Goal: Task Accomplishment & Management: Manage account settings

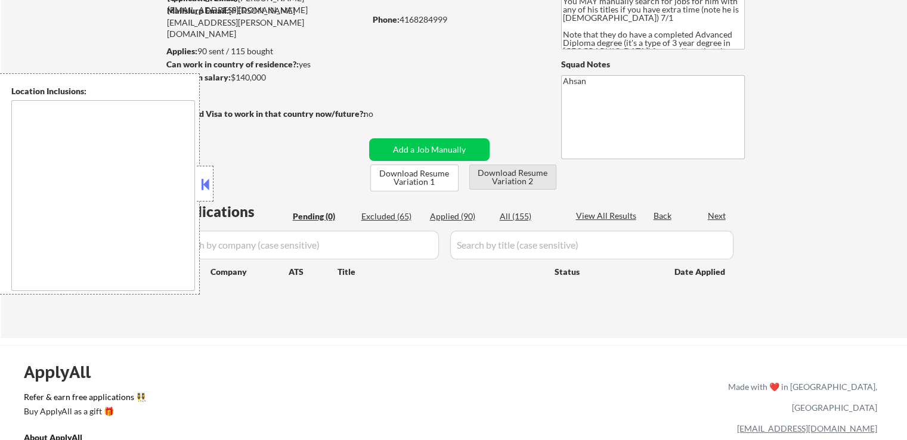
type textarea "[GEOGRAPHIC_DATA], ON [GEOGRAPHIC_DATA], ON [GEOGRAPHIC_DATA], ON [GEOGRAPHIC_D…"
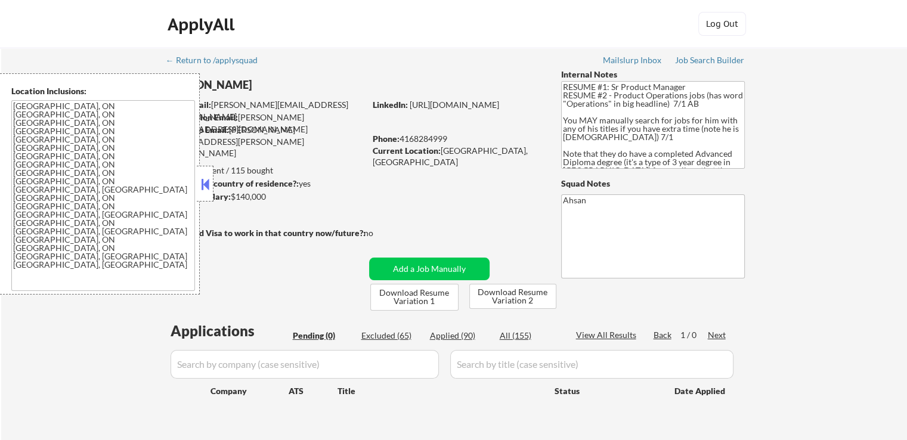
click at [451, 330] on div "Applied (90)" at bounding box center [460, 336] width 60 height 12
select select ""applied""
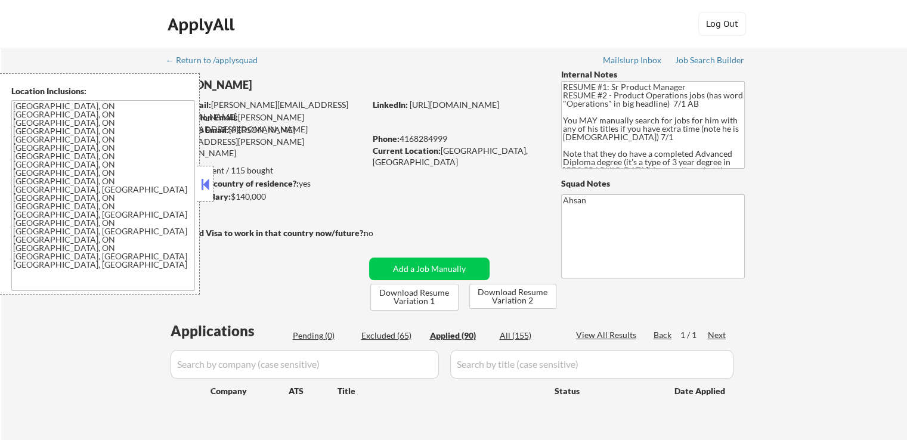
select select ""applied""
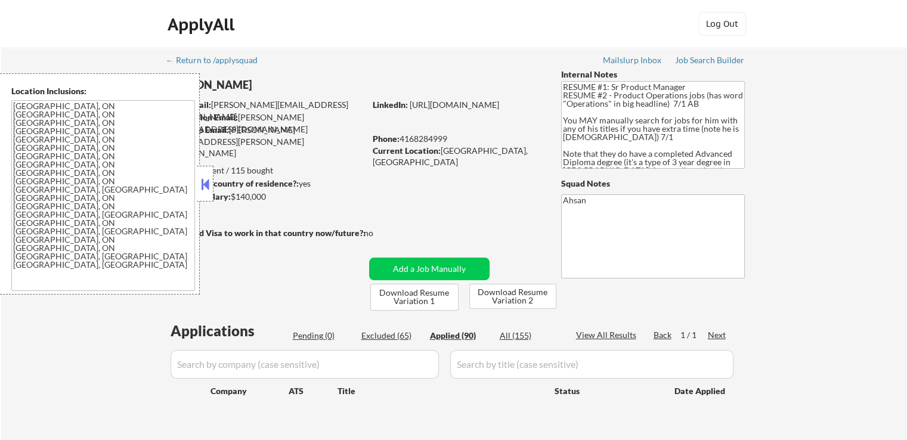
select select ""applied""
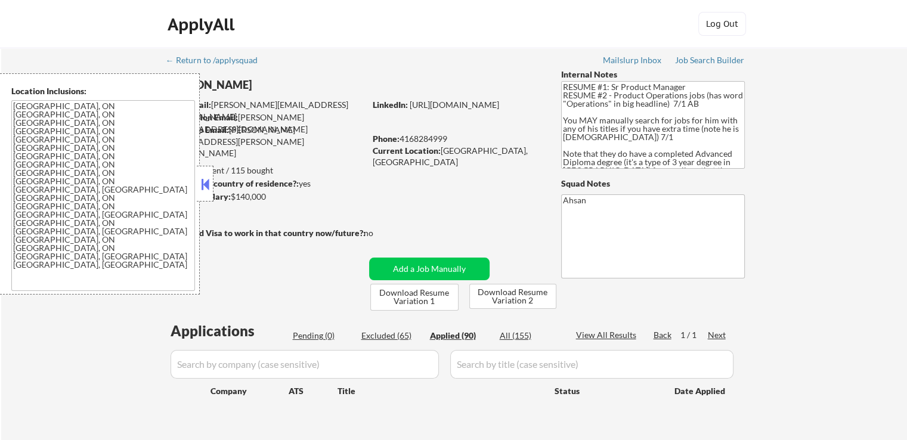
select select ""applied""
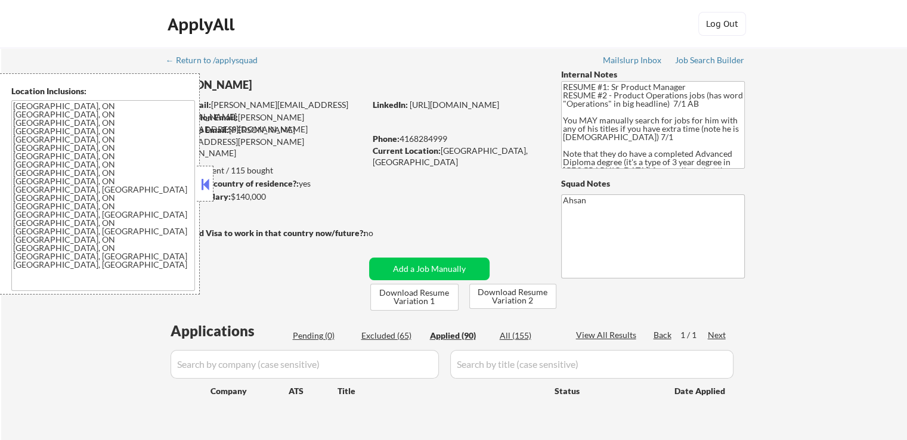
select select ""applied""
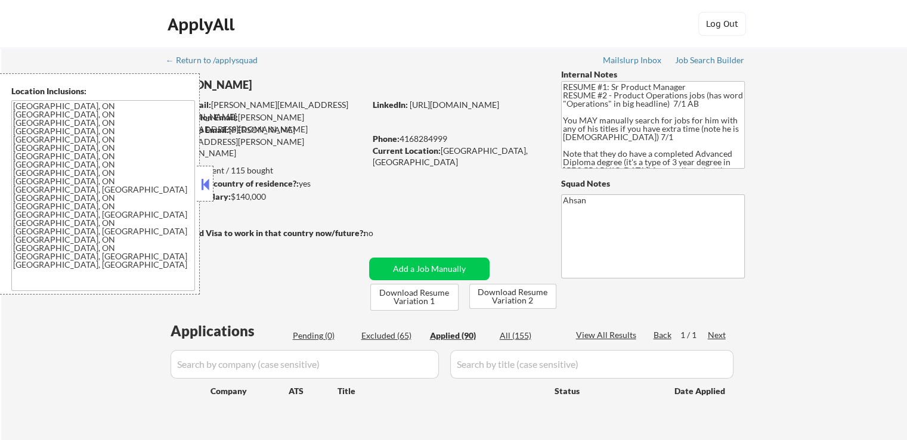
select select ""applied""
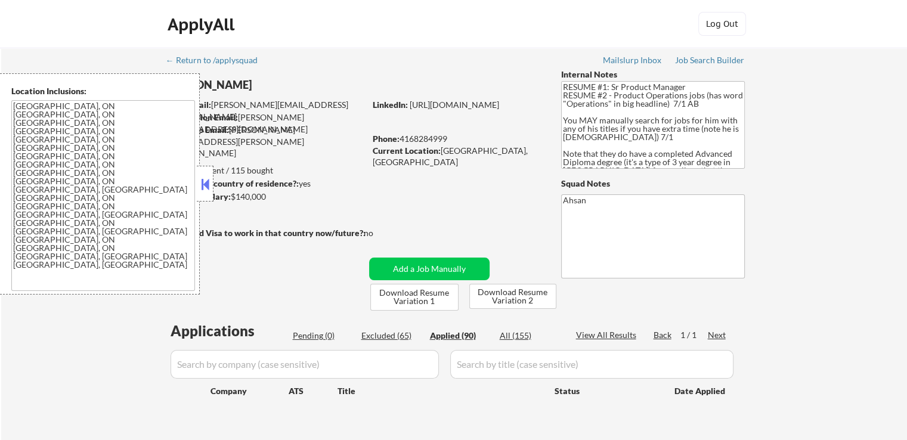
select select ""applied""
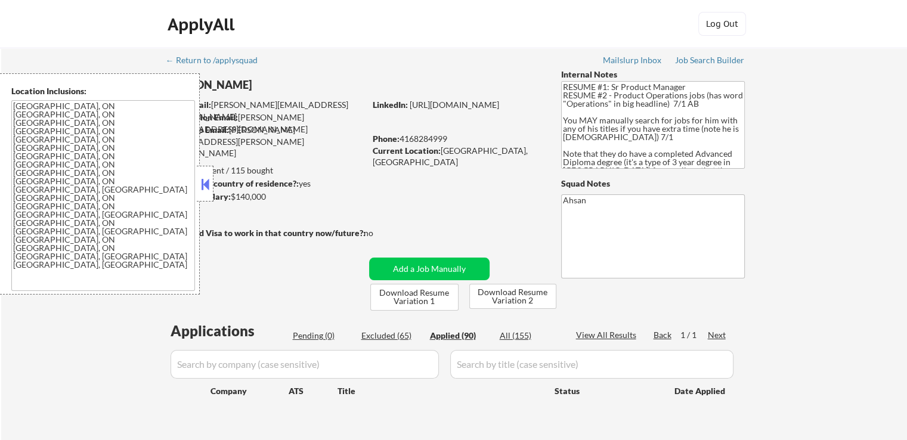
select select ""applied""
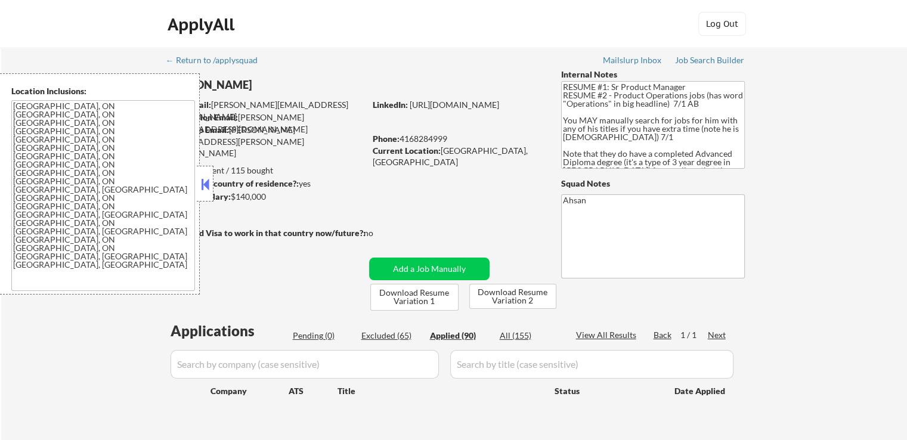
select select ""applied""
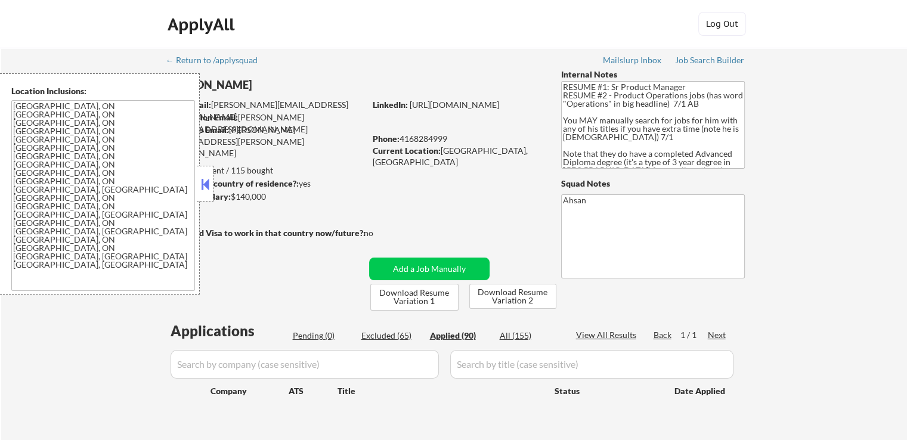
select select ""applied""
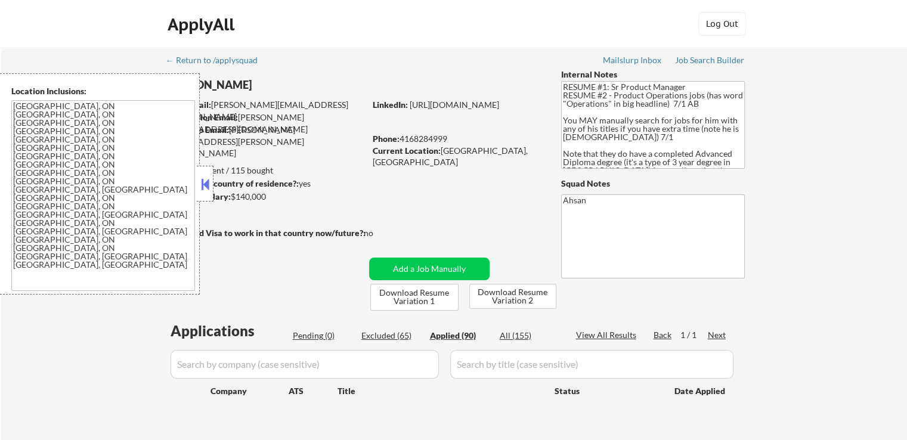
select select ""applied""
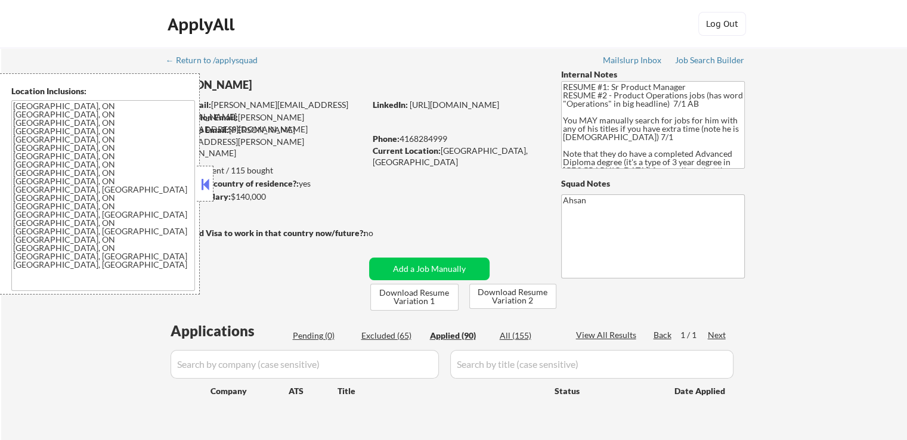
select select ""applied""
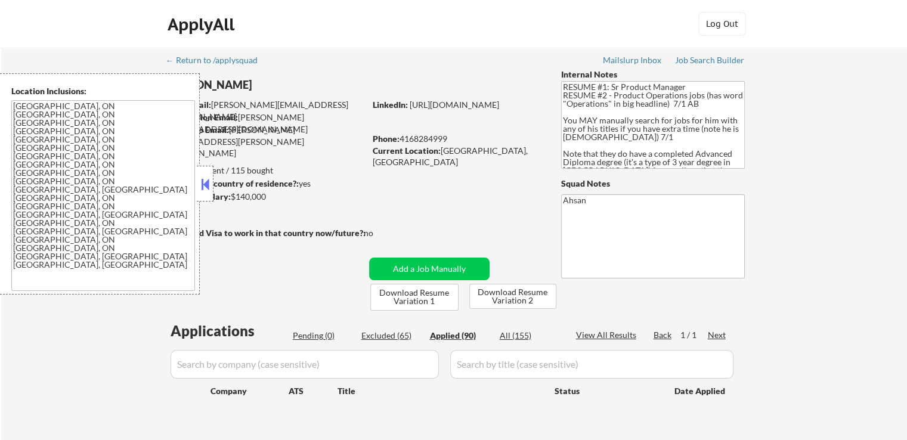
select select ""applied""
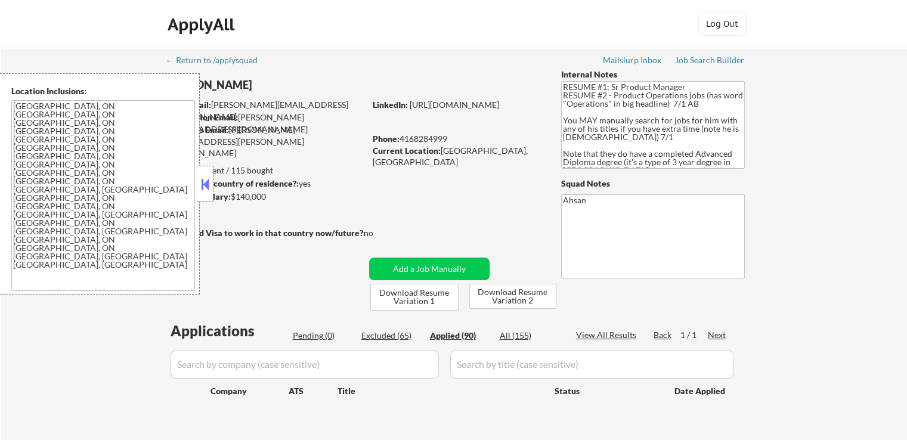
select select ""applied""
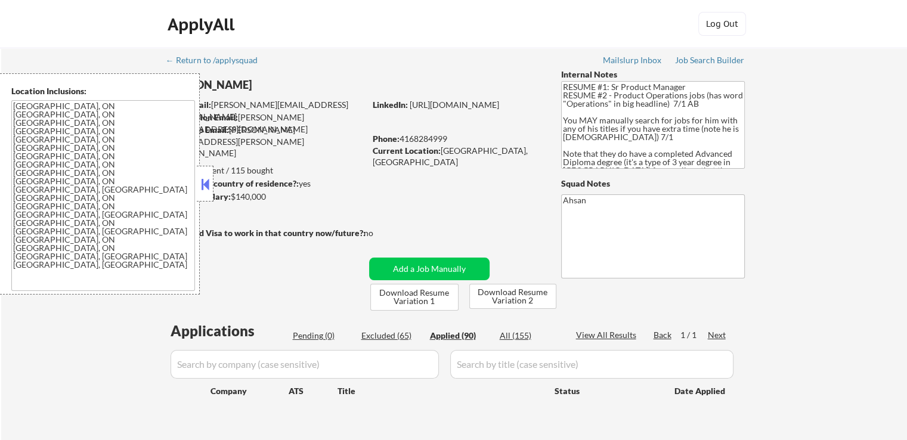
select select ""applied""
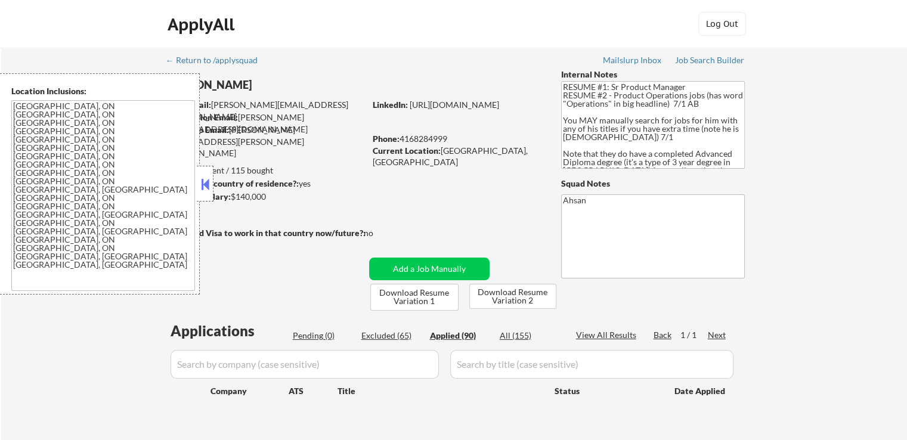
select select ""applied""
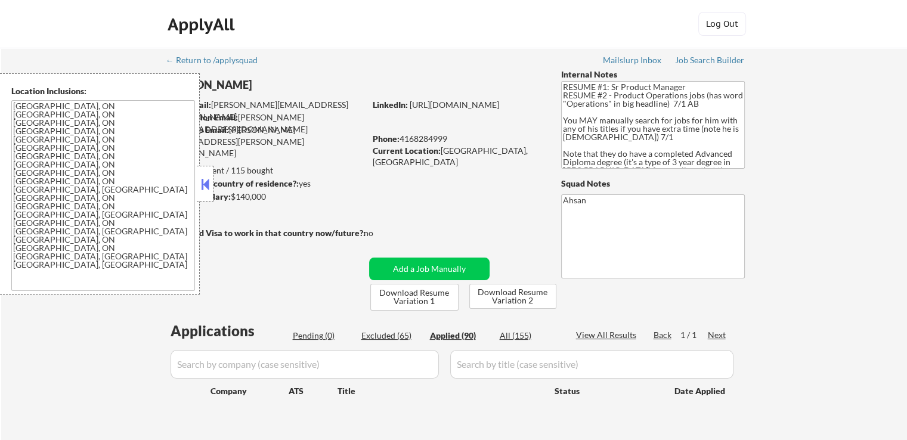
select select ""applied""
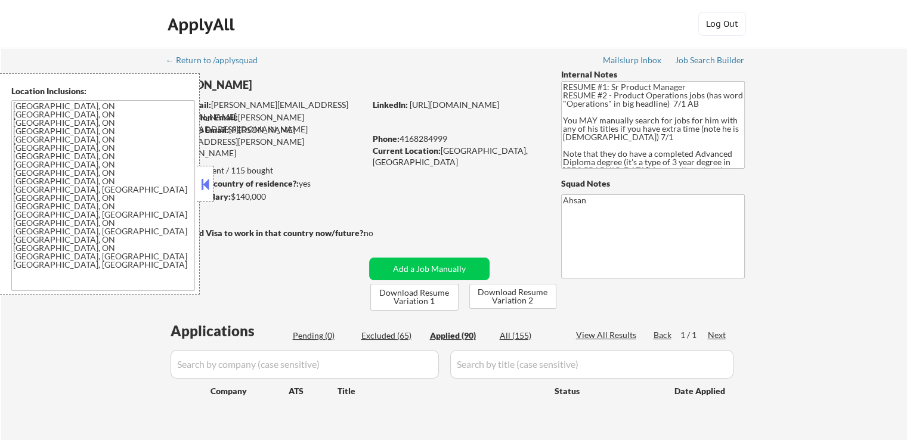
select select ""applied""
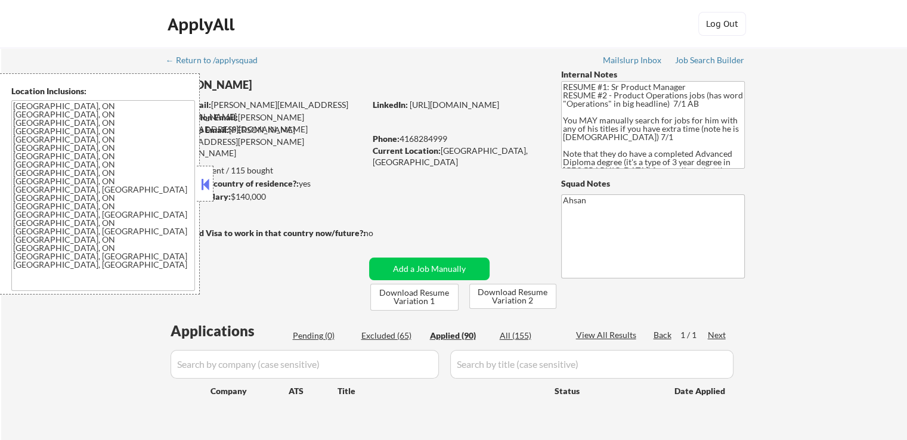
select select ""applied""
